Goal: Find specific page/section: Find specific page/section

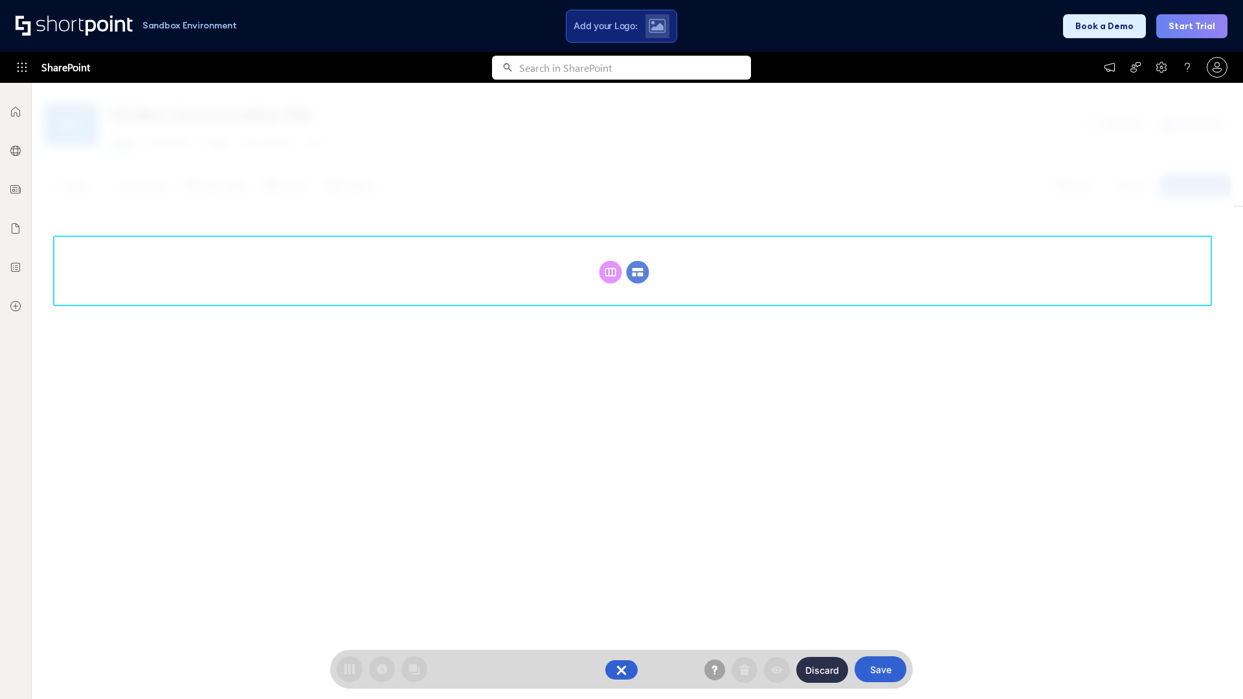
click at [638, 272] on circle at bounding box center [638, 272] width 23 height 23
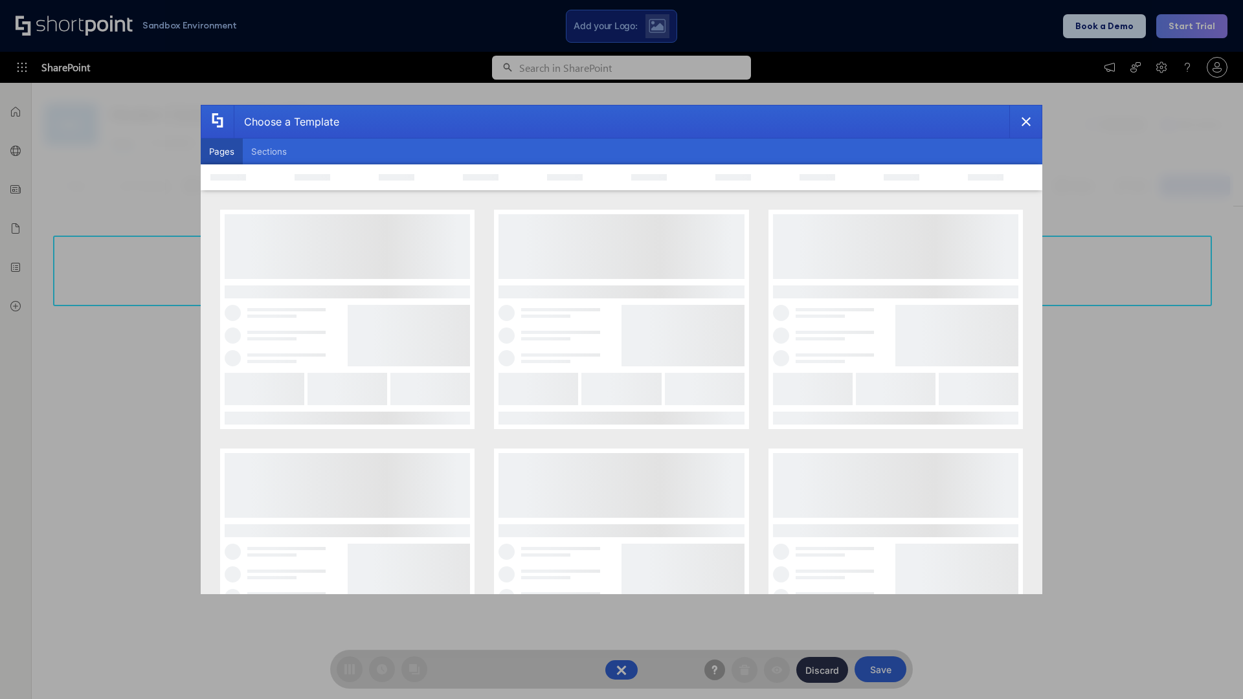
click at [221, 152] on button "Pages" at bounding box center [222, 152] width 42 height 26
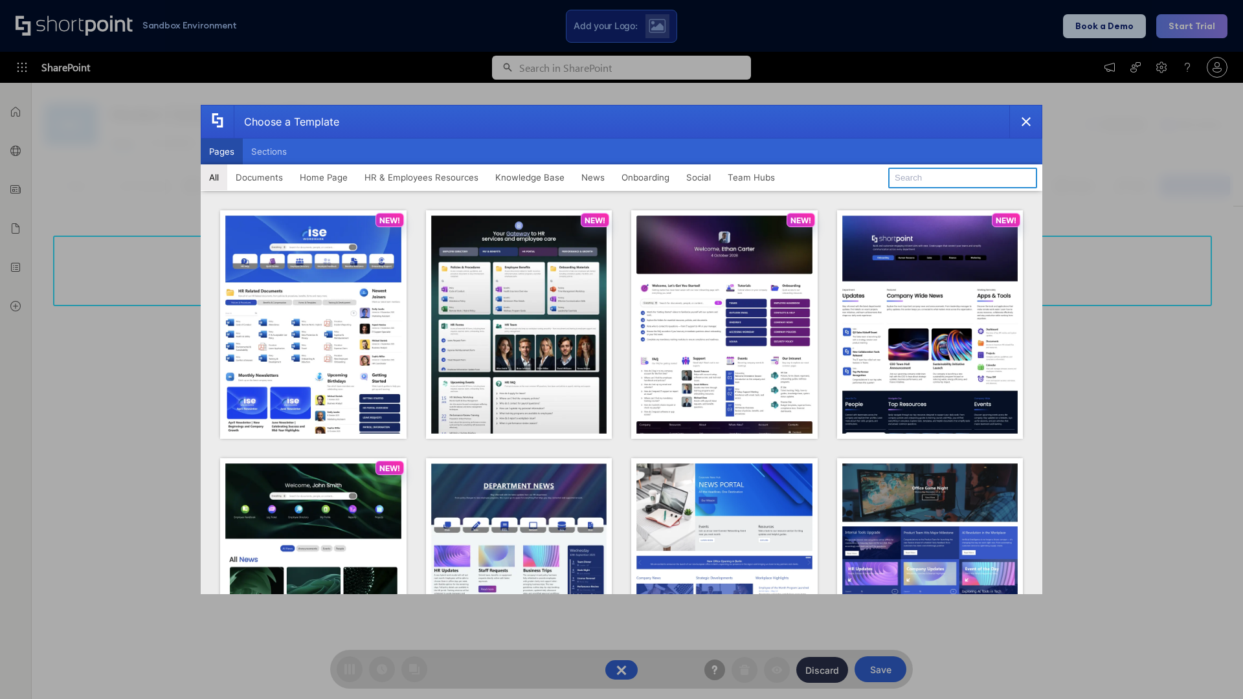
type input "HR 1"
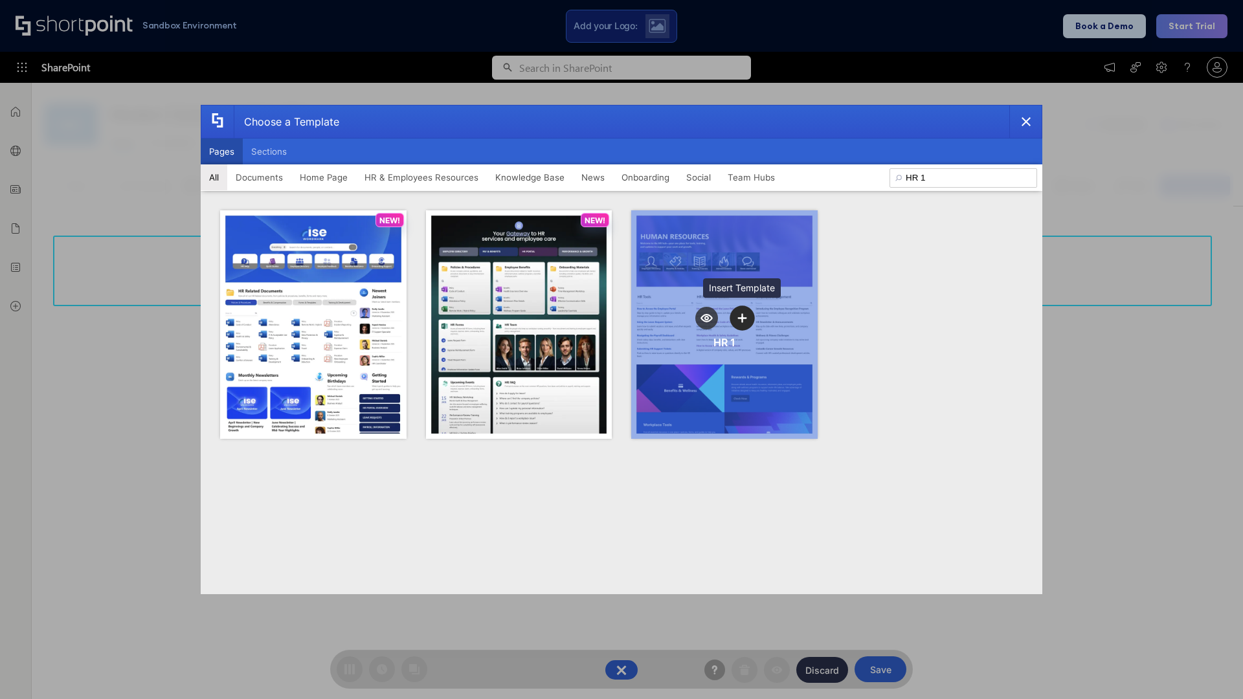
click at [742, 318] on icon "template selector" at bounding box center [741, 317] width 9 height 9
